Goal: Information Seeking & Learning: Learn about a topic

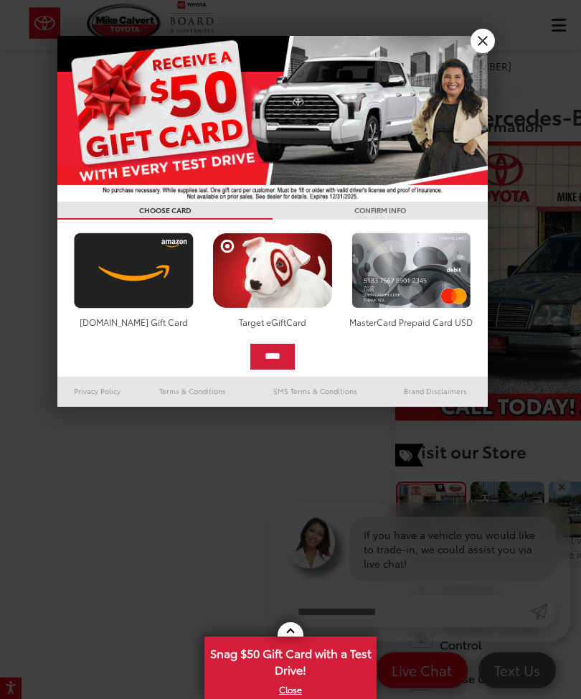
click at [487, 39] on link "X" at bounding box center [483, 41] width 24 height 24
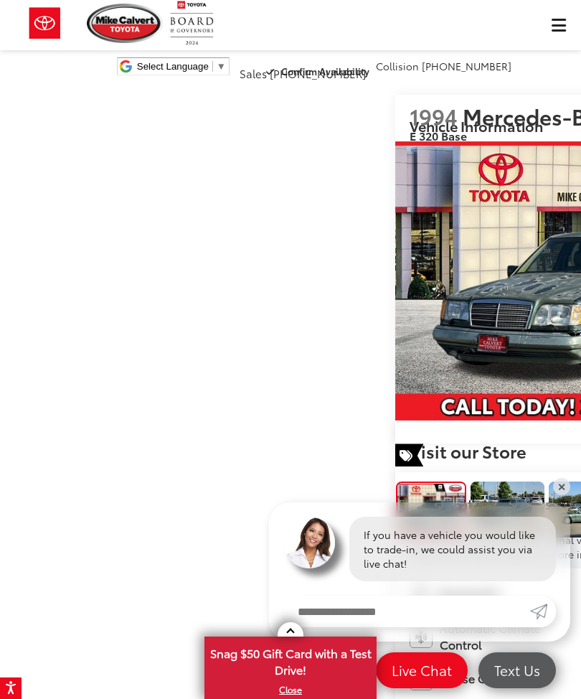
click at [566, 492] on link "✕" at bounding box center [561, 486] width 17 height 17
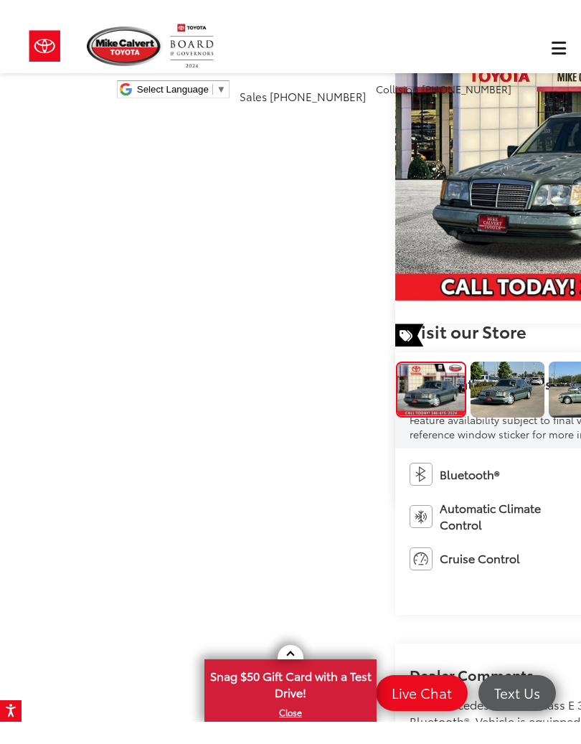
scroll to position [135, 0]
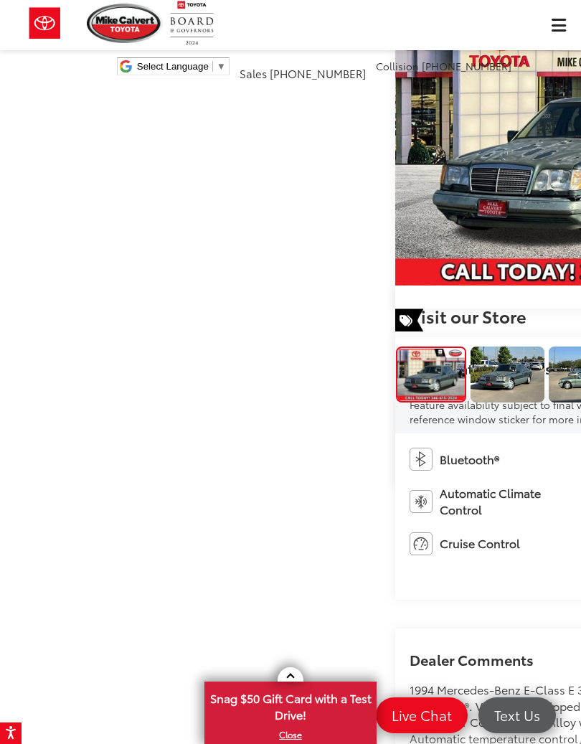
click at [470, 347] on img "Expand Photo 1" at bounding box center [507, 375] width 75 height 56
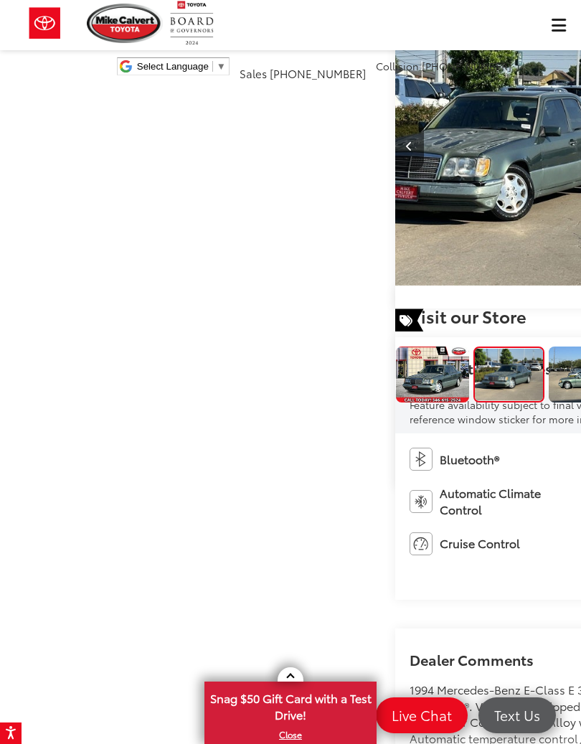
scroll to position [0, 581]
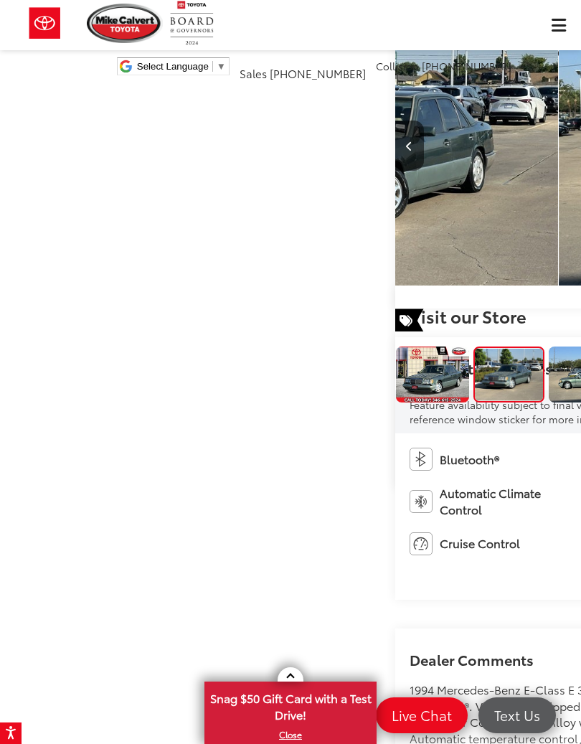
click at [548, 347] on img "Expand Photo 2" at bounding box center [585, 375] width 75 height 56
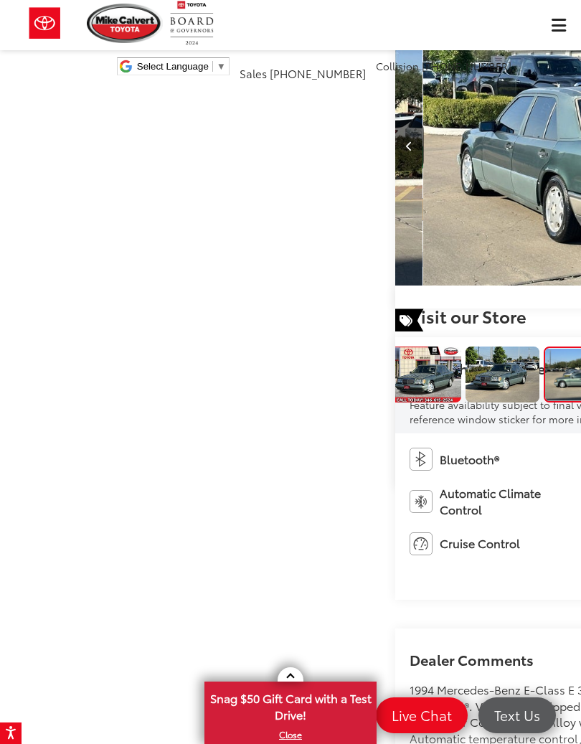
scroll to position [0, 1163]
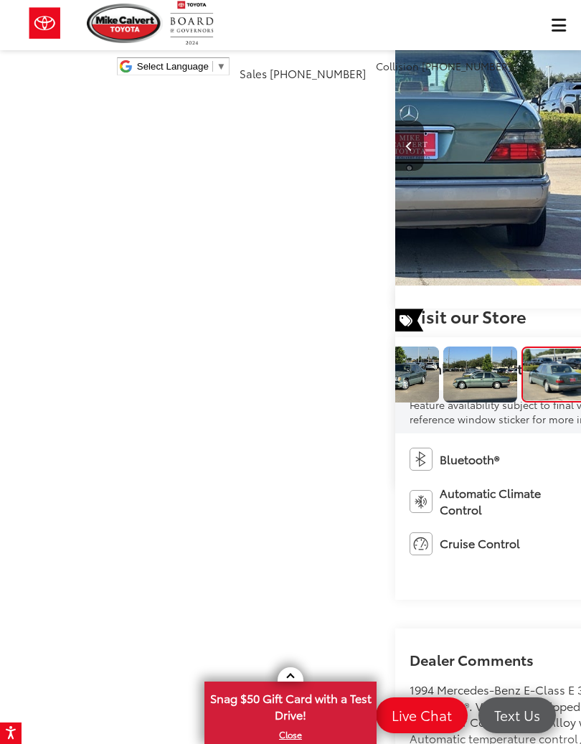
scroll to position [0, 1744]
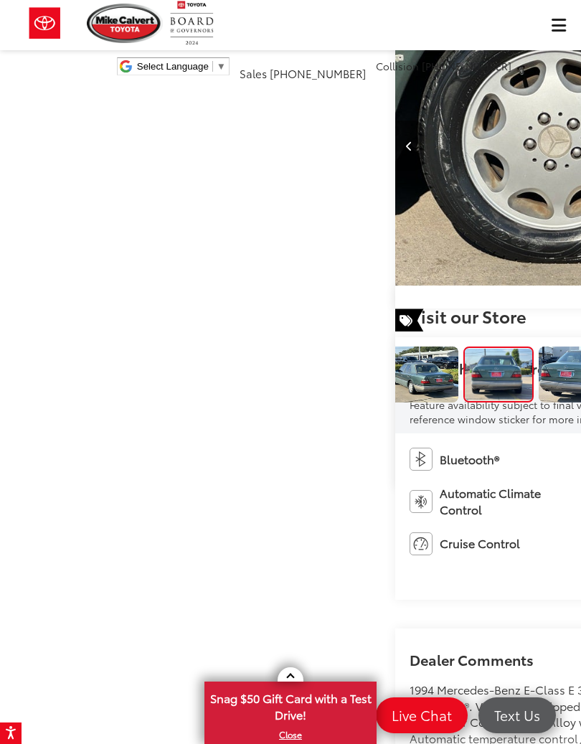
scroll to position [0, 2326]
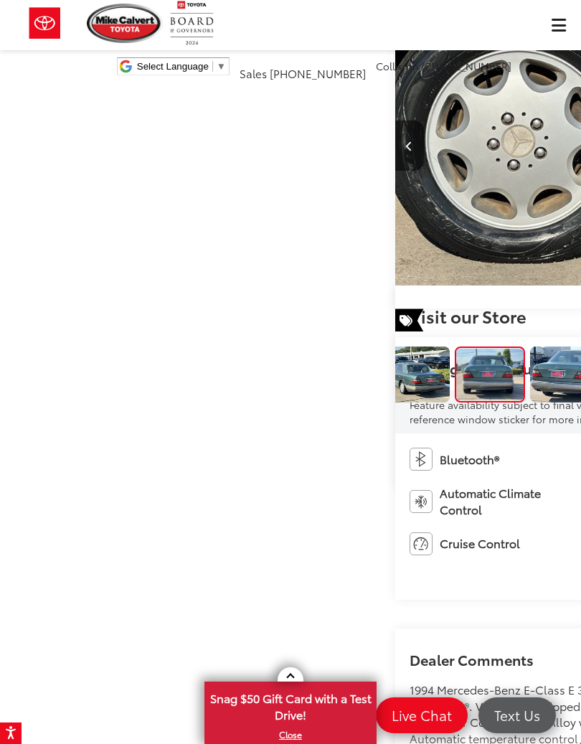
click at [530, 347] on img "Expand Photo 5" at bounding box center [567, 375] width 75 height 56
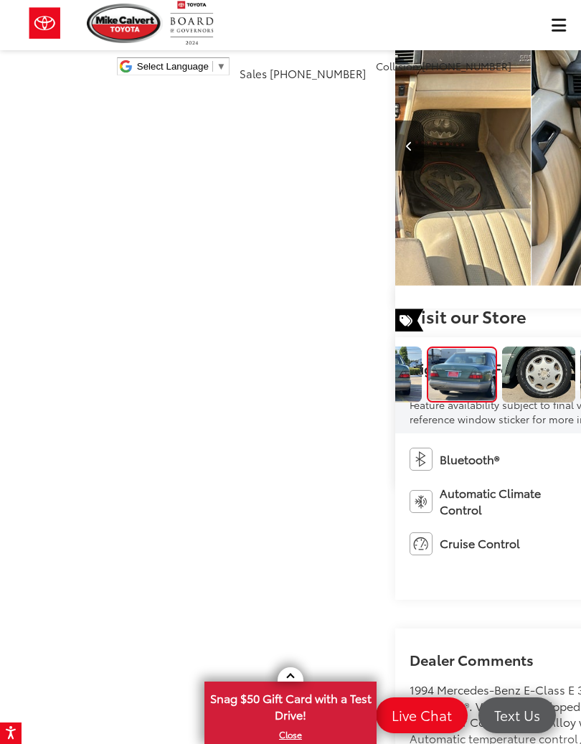
scroll to position [0, 2907]
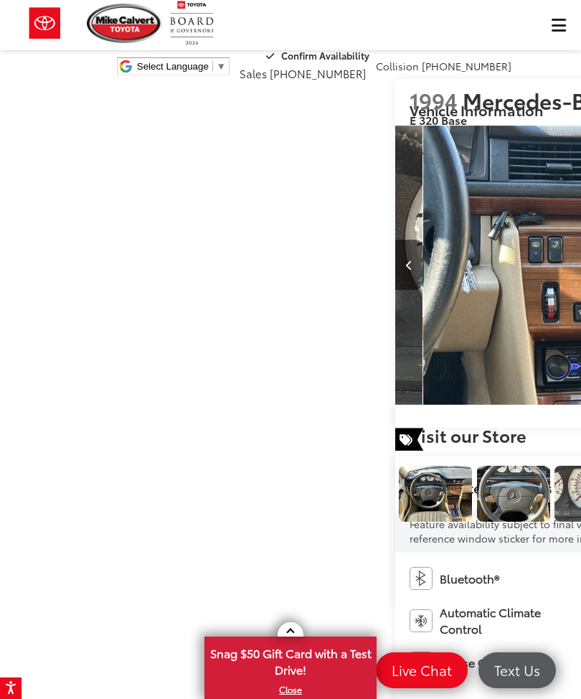
scroll to position [15, 0]
click at [419, 467] on img "Expand Photo 8" at bounding box center [435, 495] width 75 height 56
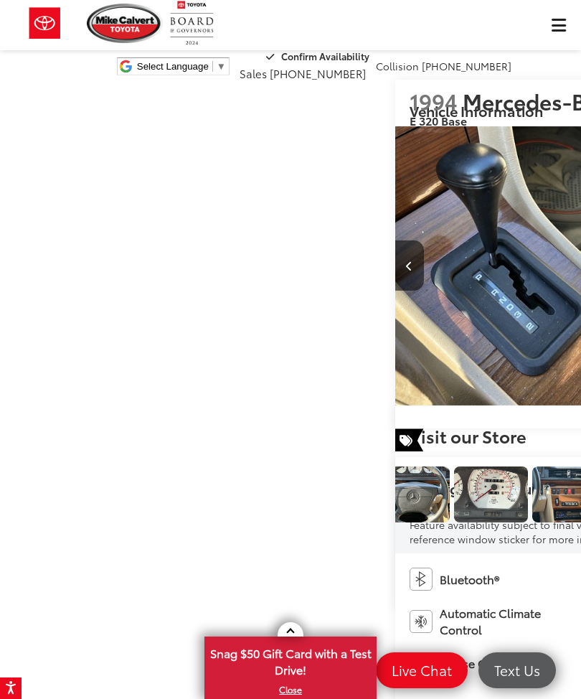
scroll to position [0, 4652]
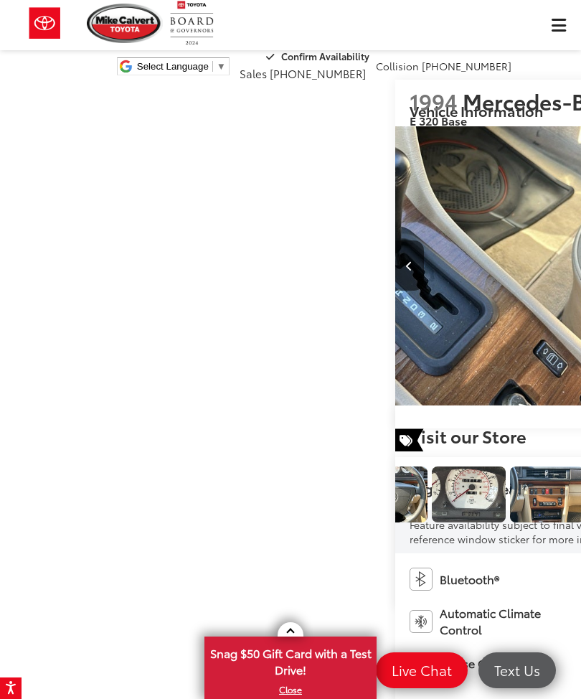
click at [428, 467] on img "Expand Photo 9" at bounding box center [390, 495] width 75 height 56
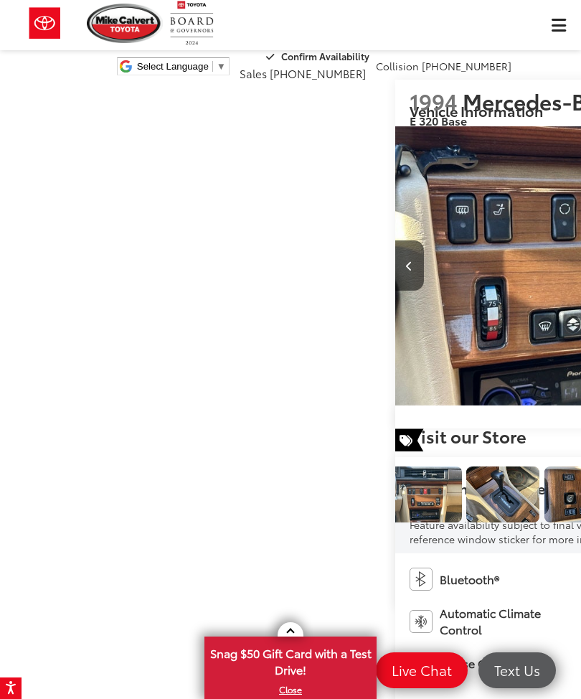
click at [384, 467] on img "Expand Photo 10" at bounding box center [346, 495] width 75 height 56
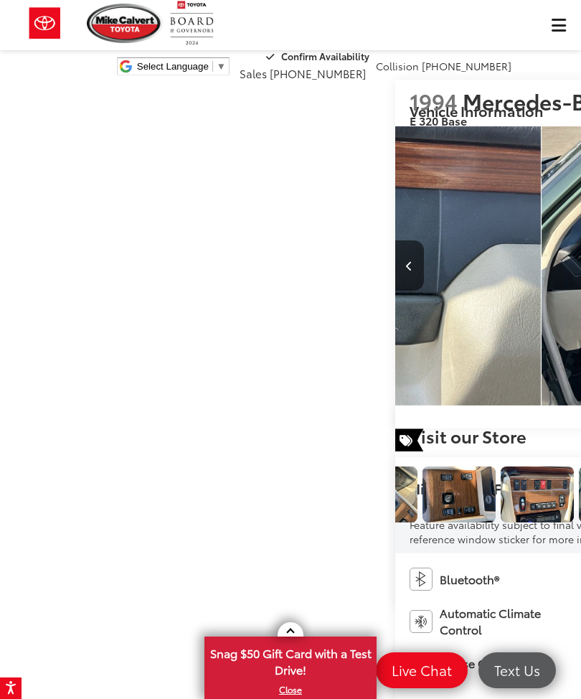
click at [340, 467] on img "Expand Photo 11" at bounding box center [303, 495] width 75 height 56
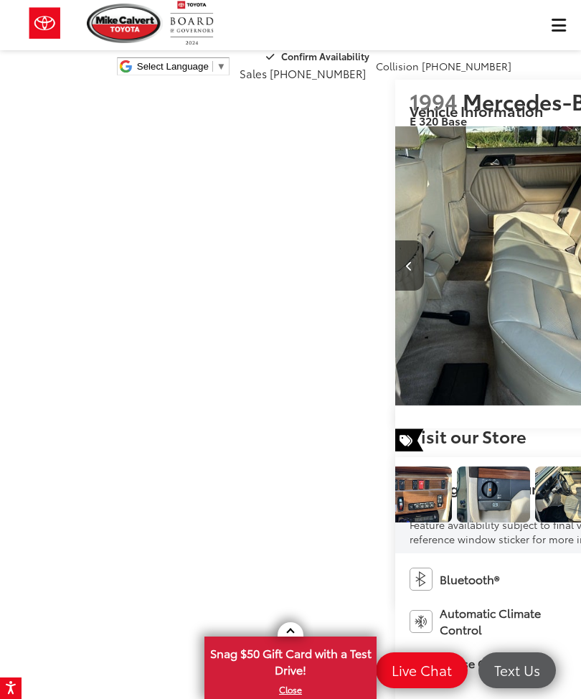
click at [375, 445] on img "Expand Photo 13" at bounding box center [337, 495] width 75 height 100
